Goal: Check status

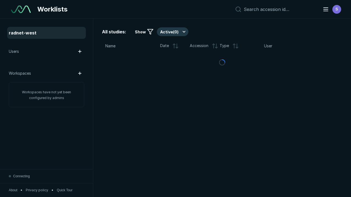
scroll to position [1497, 2283]
